Goal: Check status: Check status

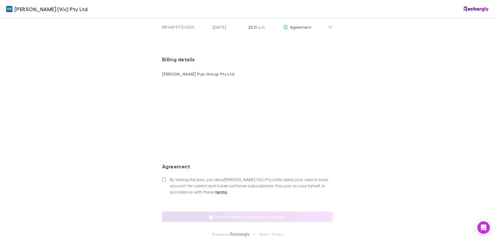
scroll to position [361, 0]
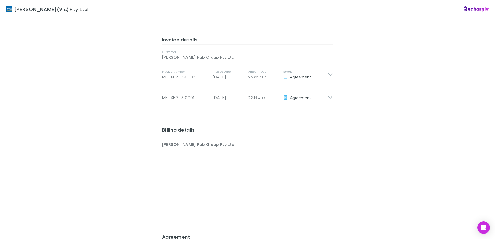
scroll to position [259, 0]
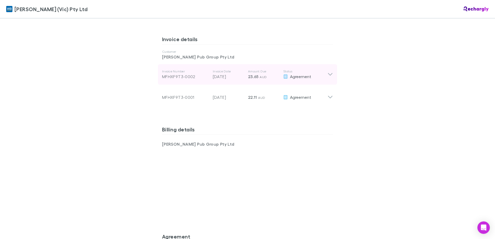
drag, startPoint x: 334, startPoint y: 70, endPoint x: 330, endPoint y: 72, distance: 4.6
click at [334, 70] on div "Invoice Number MFHXF9T3-0002 Invoice Date 28 Aug 2025 Amount Due 23.65 AUD Stat…" at bounding box center [247, 74] width 179 height 21
